Goal: Check status: Check status

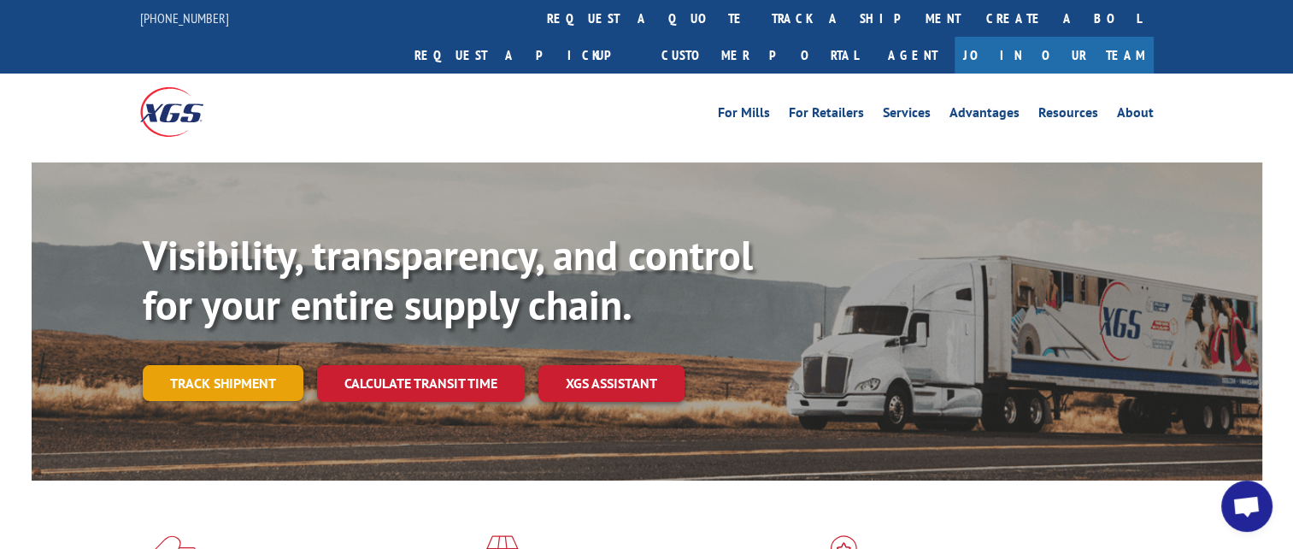
click at [249, 365] on link "Track shipment" at bounding box center [223, 383] width 161 height 36
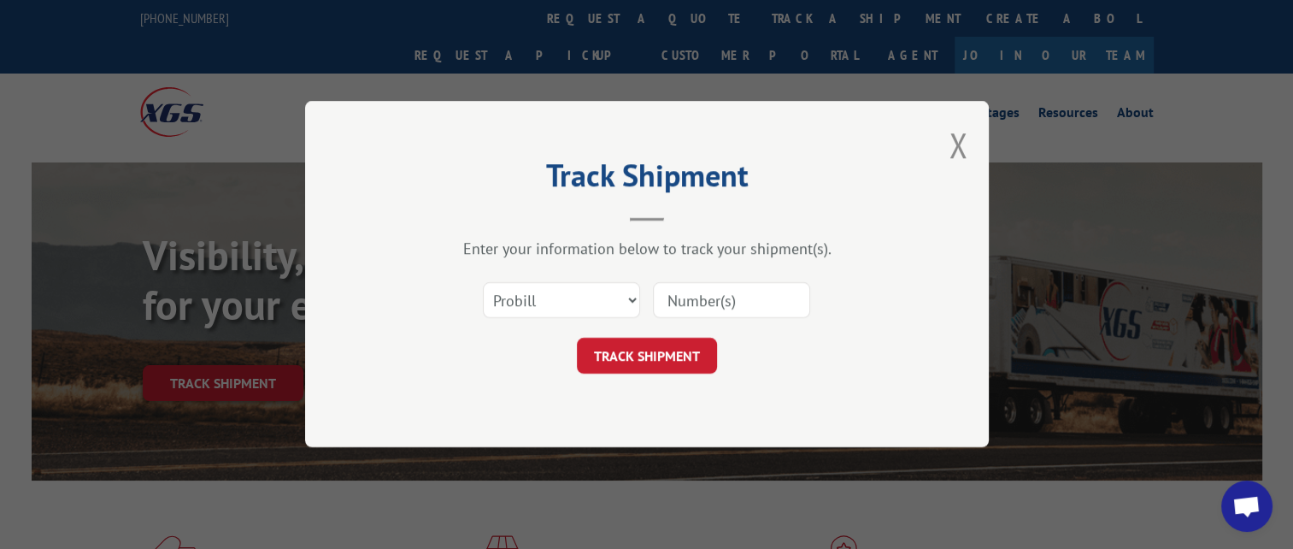
click at [731, 294] on input at bounding box center [731, 301] width 157 height 36
paste input "17341942"
type input "17341942"
click at [664, 342] on button "TRACK SHIPMENT" at bounding box center [647, 356] width 140 height 36
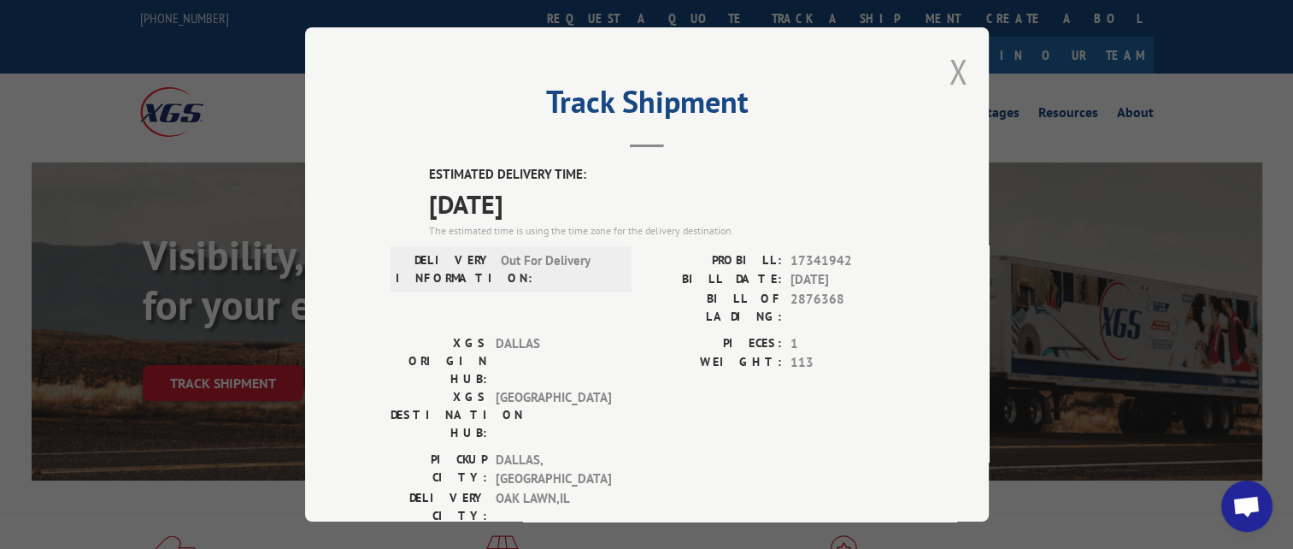
click at [951, 59] on button "Close modal" at bounding box center [957, 71] width 19 height 45
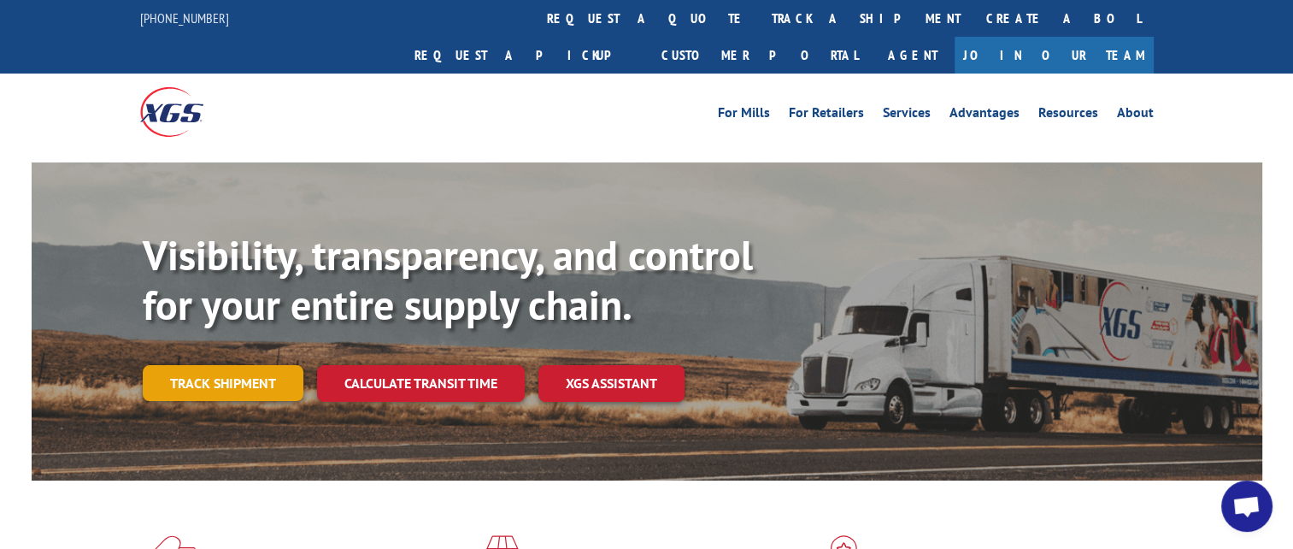
click at [254, 365] on link "Track shipment" at bounding box center [223, 383] width 161 height 36
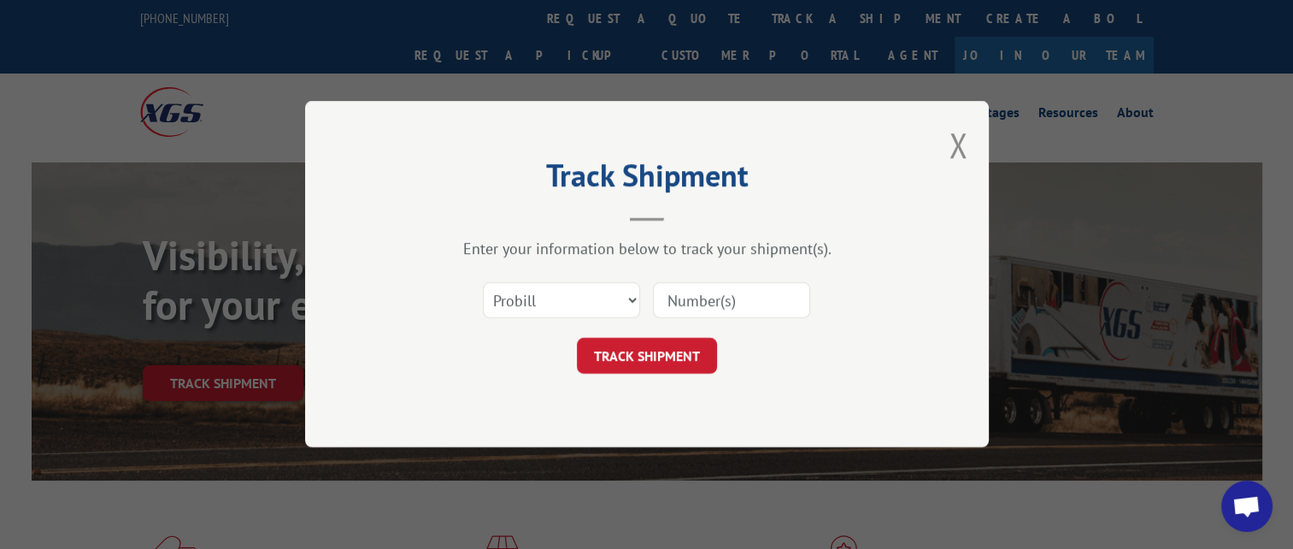
click at [684, 297] on input at bounding box center [731, 301] width 157 height 36
paste input "17604788"
type input "17604788"
click at [635, 360] on button "TRACK SHIPMENT" at bounding box center [647, 356] width 140 height 36
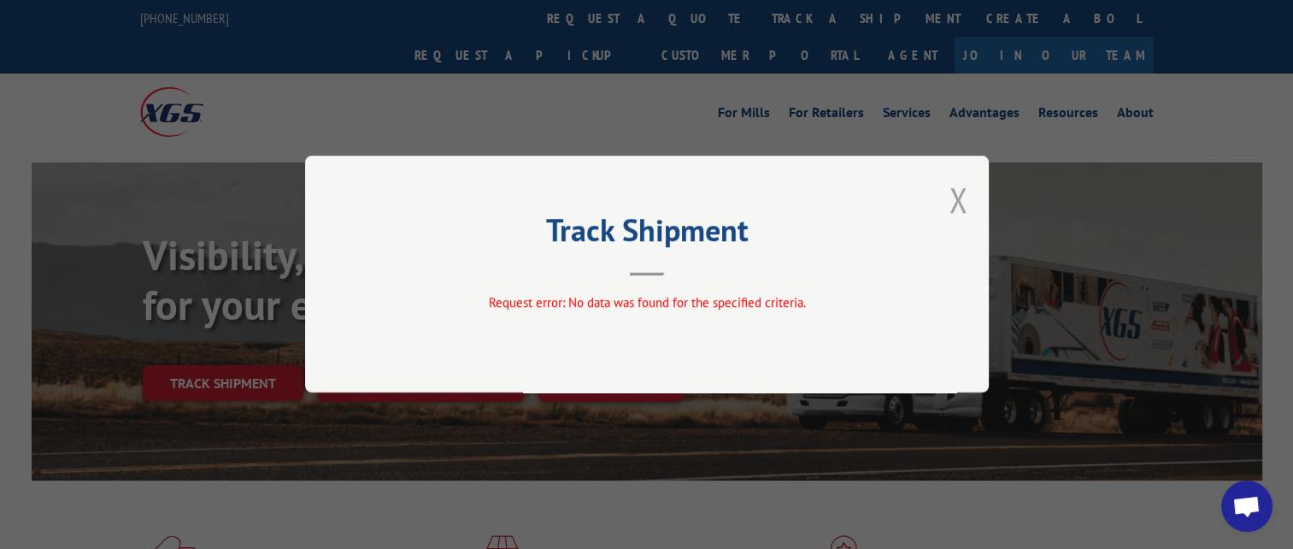
click at [957, 197] on button "Close modal" at bounding box center [957, 199] width 19 height 45
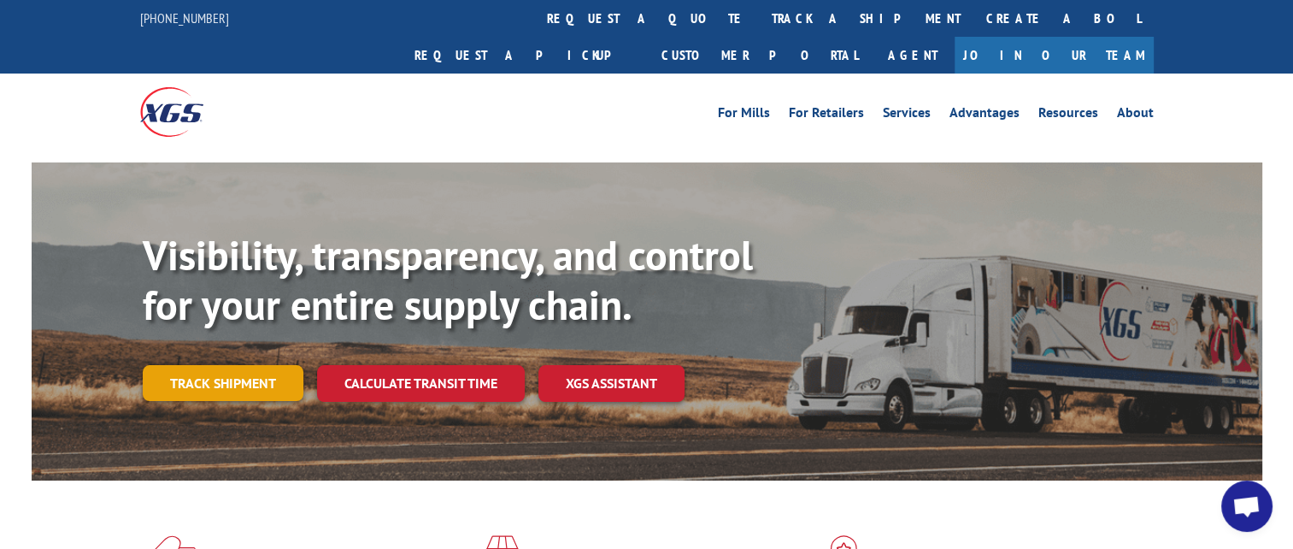
click at [237, 365] on link "Track shipment" at bounding box center [223, 383] width 161 height 36
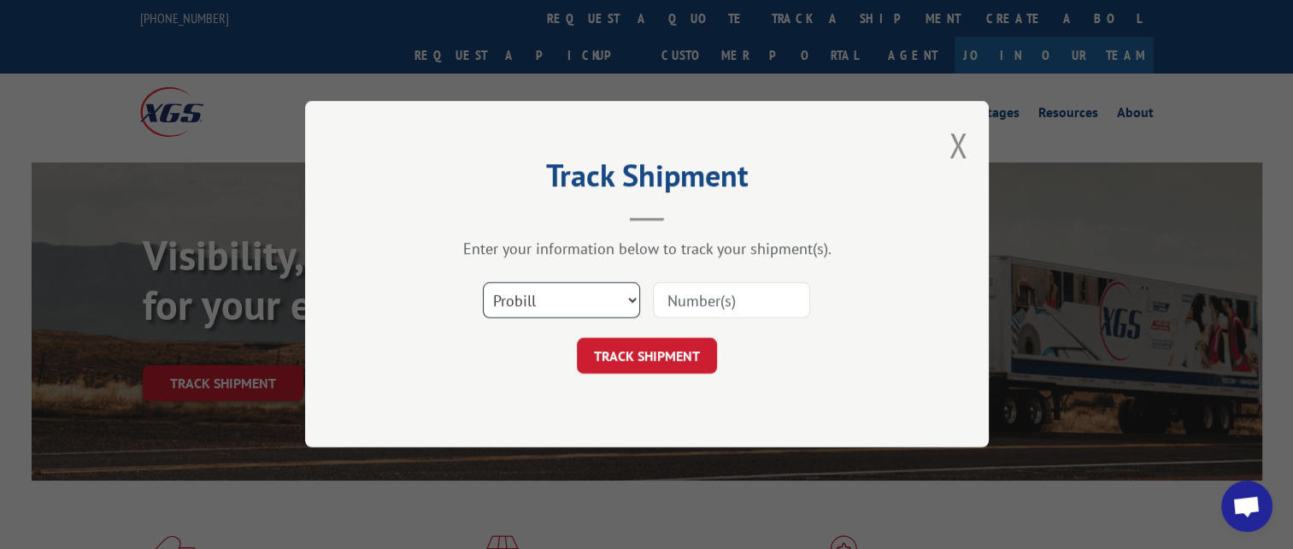
click at [538, 298] on select "Select category... Probill BOL PO" at bounding box center [561, 301] width 157 height 36
select select "po"
click at [483, 283] on select "Select category... Probill BOL PO" at bounding box center [561, 301] width 157 height 36
click at [675, 298] on input at bounding box center [731, 301] width 157 height 36
paste input "55529884"
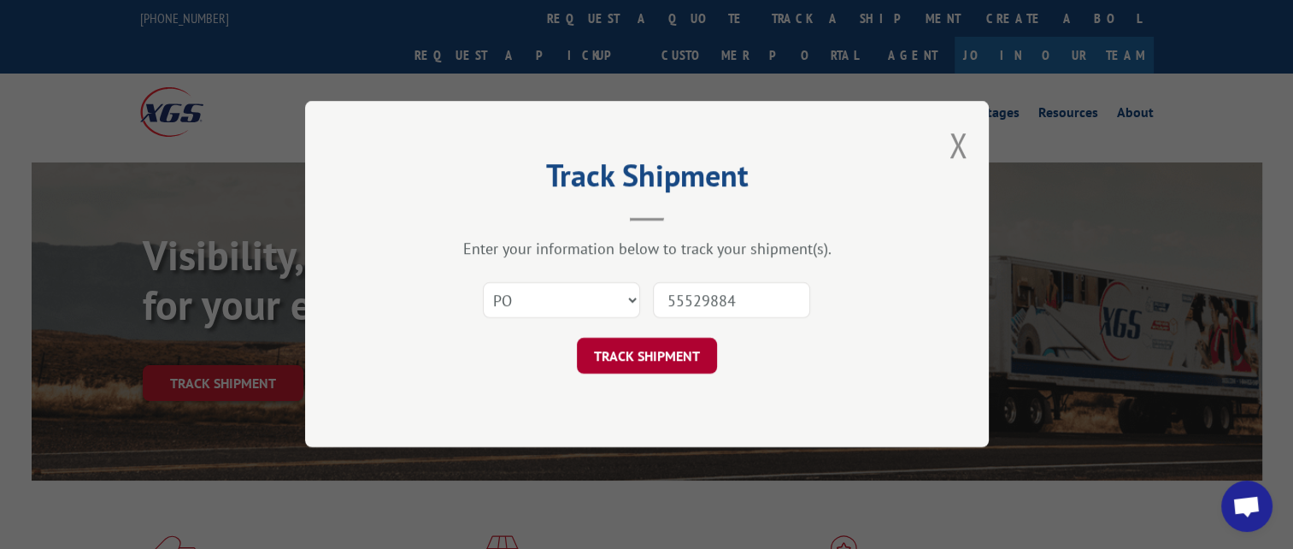
type input "55529884"
click at [627, 351] on button "TRACK SHIPMENT" at bounding box center [647, 356] width 140 height 36
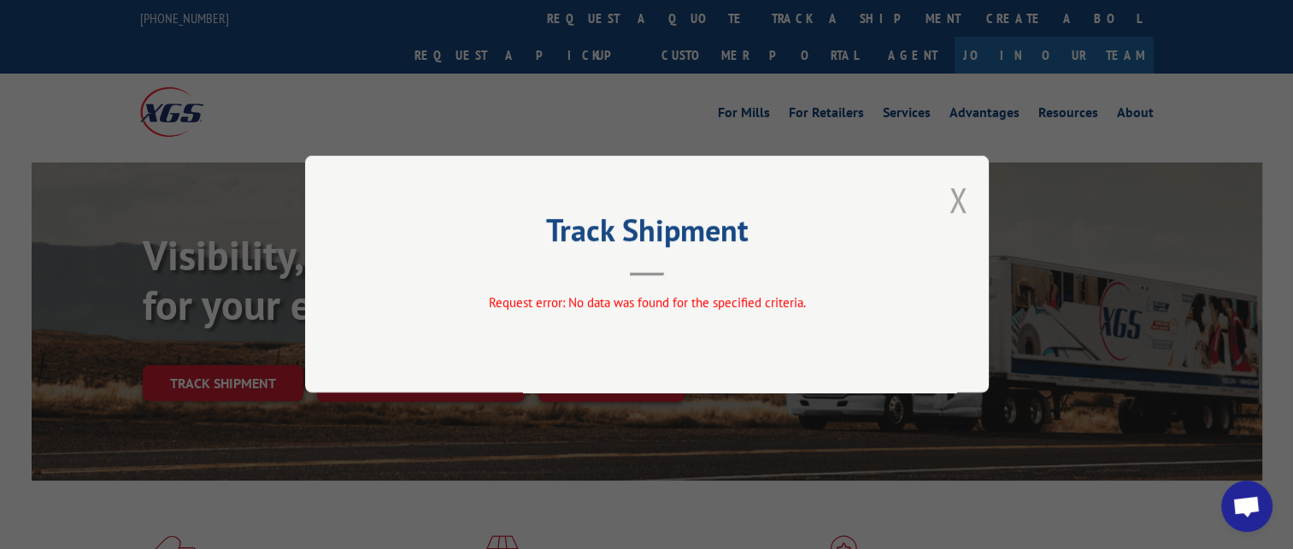
click at [957, 202] on button "Close modal" at bounding box center [957, 199] width 19 height 45
